Goal: Find specific page/section: Find specific page/section

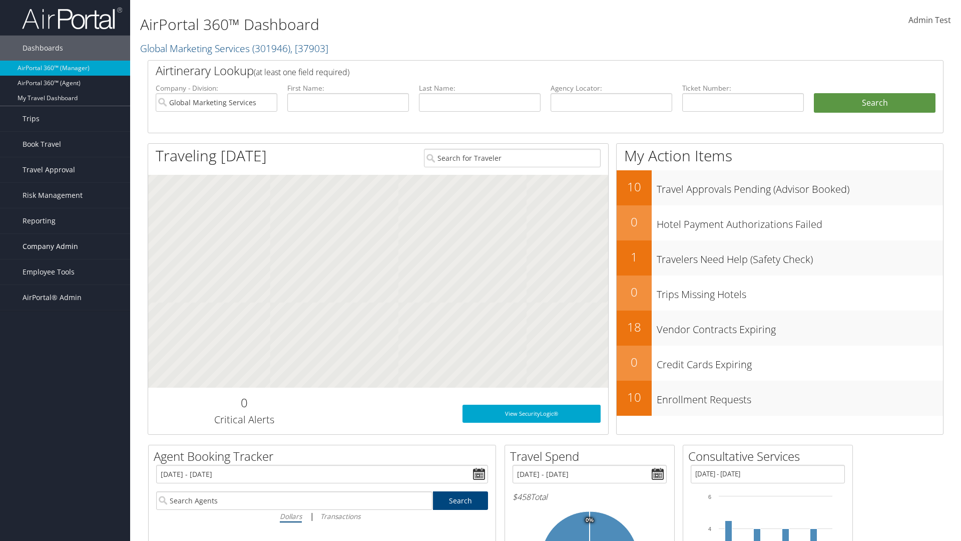
click at [65, 246] on span "Company Admin" at bounding box center [51, 246] width 56 height 25
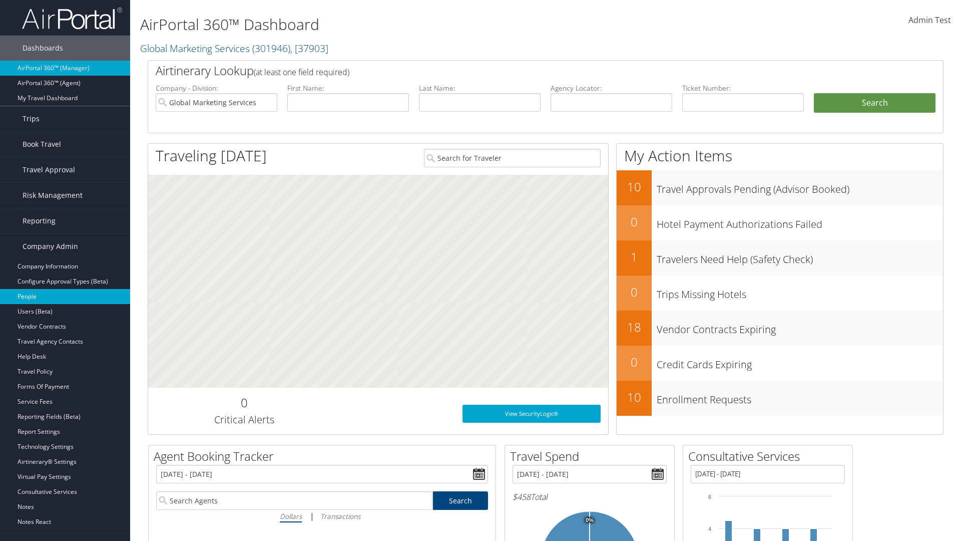
click at [65, 296] on link "People" at bounding box center [65, 296] width 130 height 15
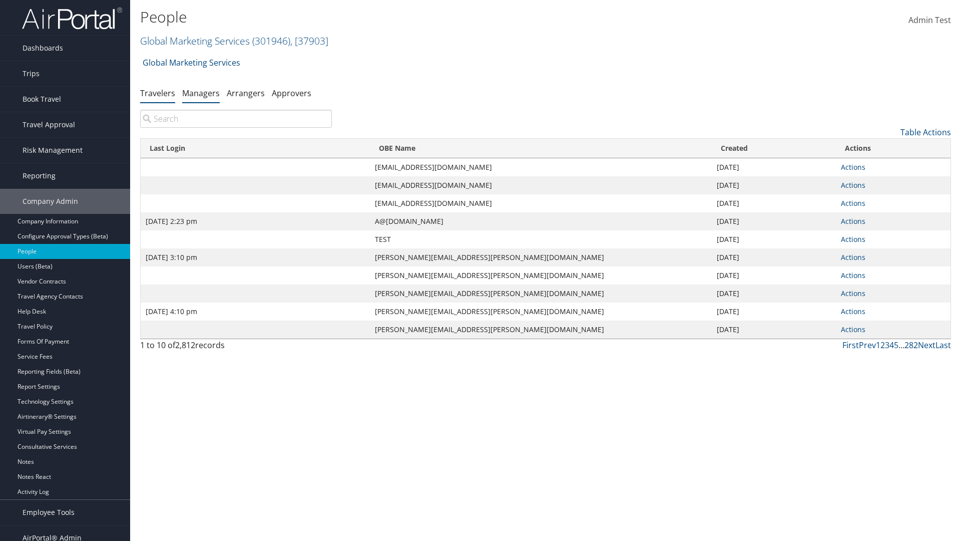
click at [201, 93] on link "Managers" at bounding box center [201, 93] width 38 height 11
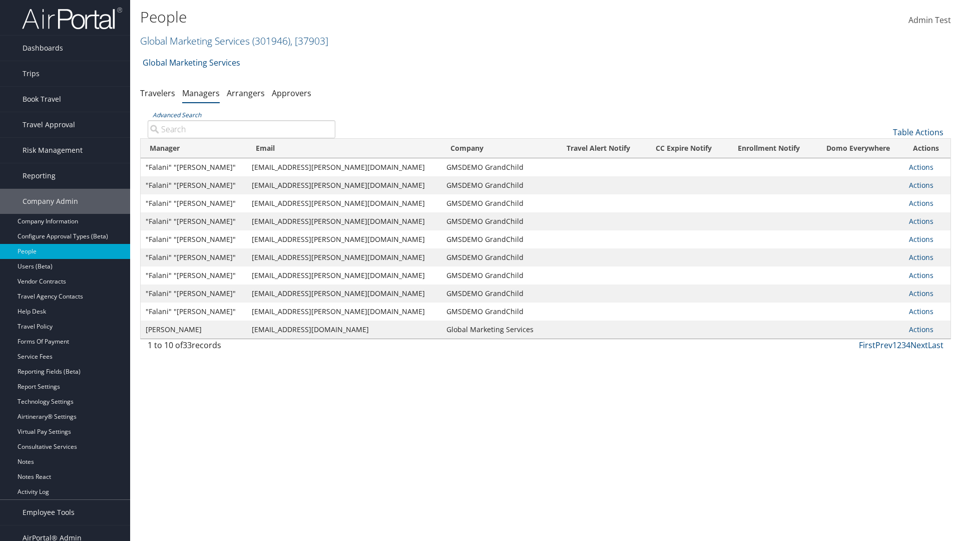
click at [241, 129] on input "Advanced Search" at bounding box center [242, 129] width 188 height 18
type input ""Falani" "Tupou""
click at [241, 129] on input ""Falani" "Tupou"" at bounding box center [242, 129] width 188 height 18
type input "Non-existing Name"
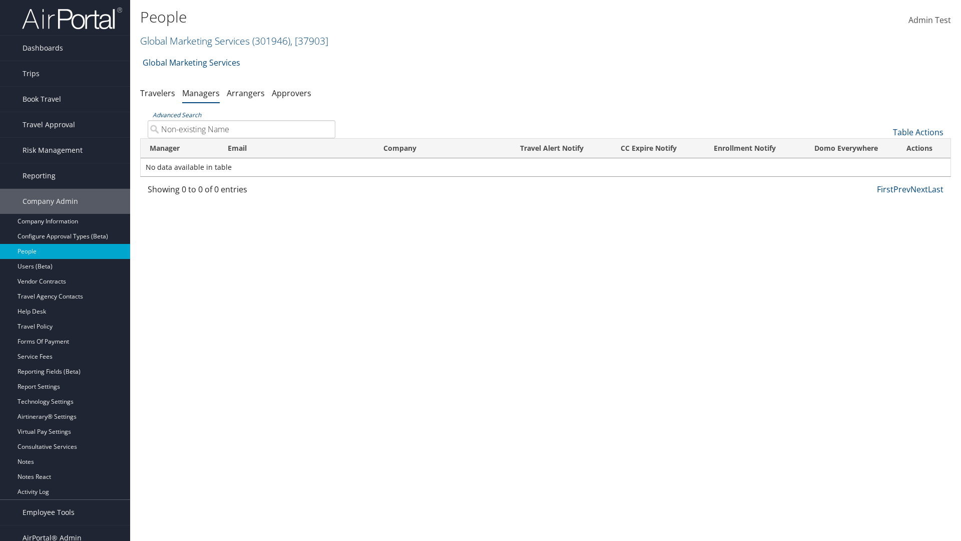
click at [241, 129] on input "Non-existing Name" at bounding box center [242, 129] width 188 height 18
type input "Falani.Tupou@test1074629.com"
